Goal: Information Seeking & Learning: Learn about a topic

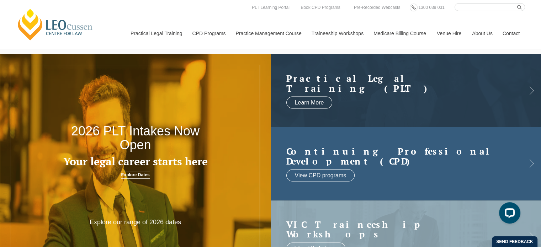
click at [437, 173] on link at bounding box center [406, 163] width 271 height 73
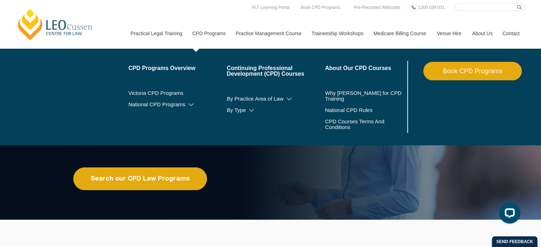
click at [209, 32] on link "CPD Programs" at bounding box center [208, 33] width 43 height 31
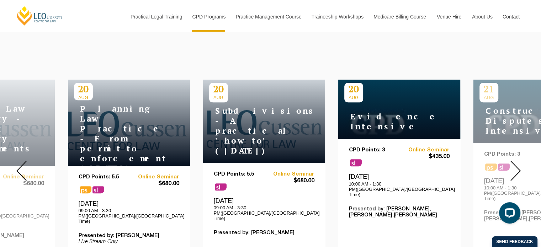
scroll to position [249, 0]
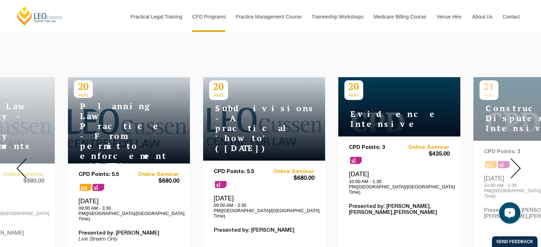
click at [520, 162] on img at bounding box center [515, 168] width 10 height 20
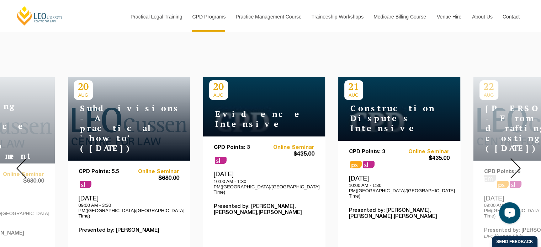
click at [520, 162] on img at bounding box center [515, 168] width 10 height 20
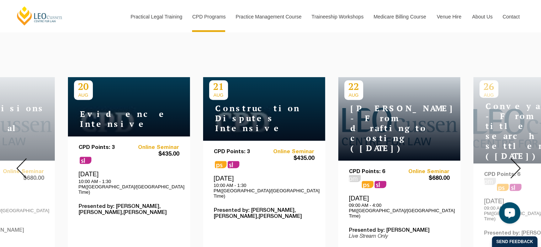
click at [520, 162] on img at bounding box center [515, 168] width 10 height 20
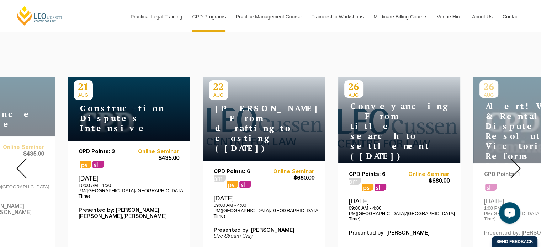
click at [406, 136] on h4 "Conveyancing - From title search to settlement ([DATE])" at bounding box center [388, 131] width 89 height 60
click at [352, 87] on p "26" at bounding box center [353, 86] width 19 height 12
click at [371, 184] on span "ps" at bounding box center [368, 187] width 12 height 7
click at [367, 172] on p "CPD Points: 6" at bounding box center [374, 175] width 50 height 6
click at [370, 172] on p "CPD Points: 6" at bounding box center [374, 175] width 50 height 6
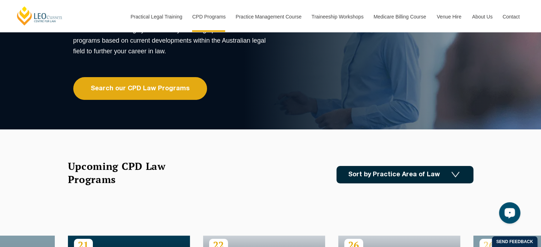
scroll to position [0, 0]
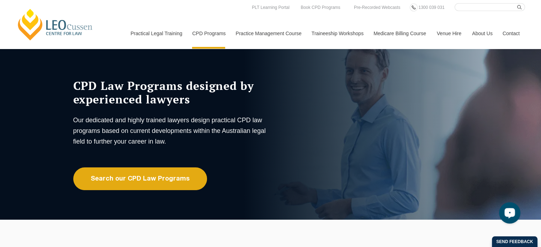
click at [69, 30] on link "[PERSON_NAME] Centre for Law" at bounding box center [55, 24] width 79 height 33
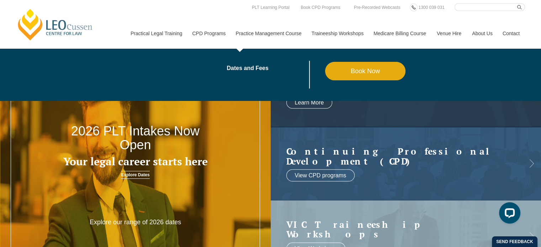
click at [260, 34] on link "Practice Management Course" at bounding box center [268, 33] width 76 height 31
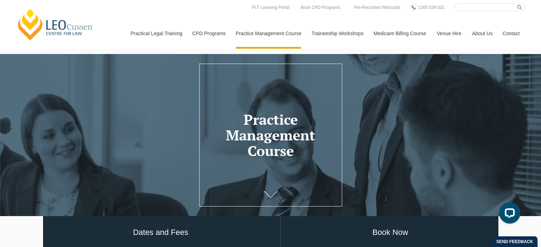
click at [387, 34] on link "Medicare Billing Course" at bounding box center [399, 33] width 63 height 31
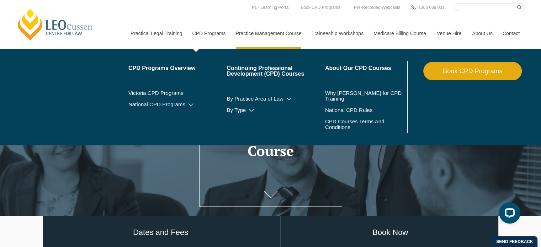
click at [206, 35] on link "CPD Programs" at bounding box center [208, 33] width 43 height 31
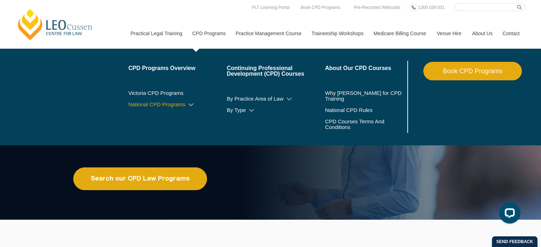
click at [194, 104] on icon at bounding box center [190, 104] width 7 height 5
click at [178, 93] on link "Victoria CPD Programs" at bounding box center [177, 93] width 98 height 6
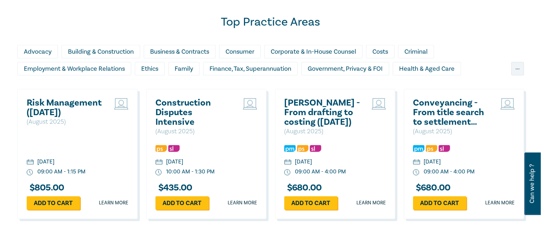
scroll to position [604, 0]
